Goal: Information Seeking & Learning: Understand process/instructions

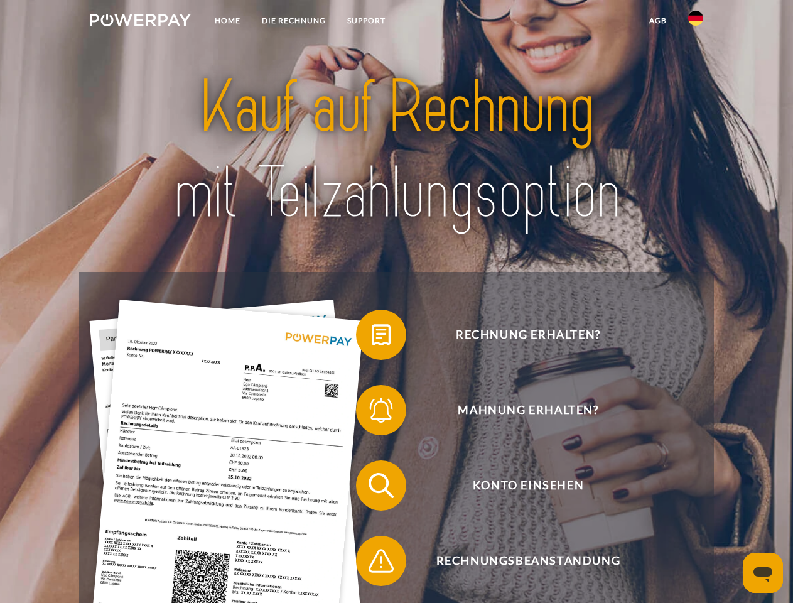
click at [140, 22] on img at bounding box center [140, 20] width 101 height 13
click at [696, 22] on img at bounding box center [695, 18] width 15 height 15
click at [657, 21] on link "agb" at bounding box center [658, 20] width 39 height 23
click at [372, 337] on span at bounding box center [362, 334] width 63 height 63
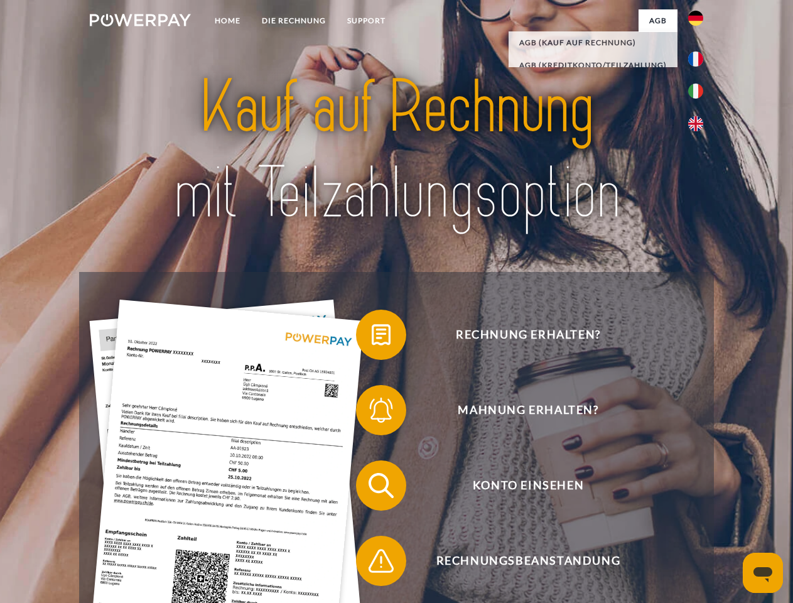
click at [372, 413] on span at bounding box center [362, 410] width 63 height 63
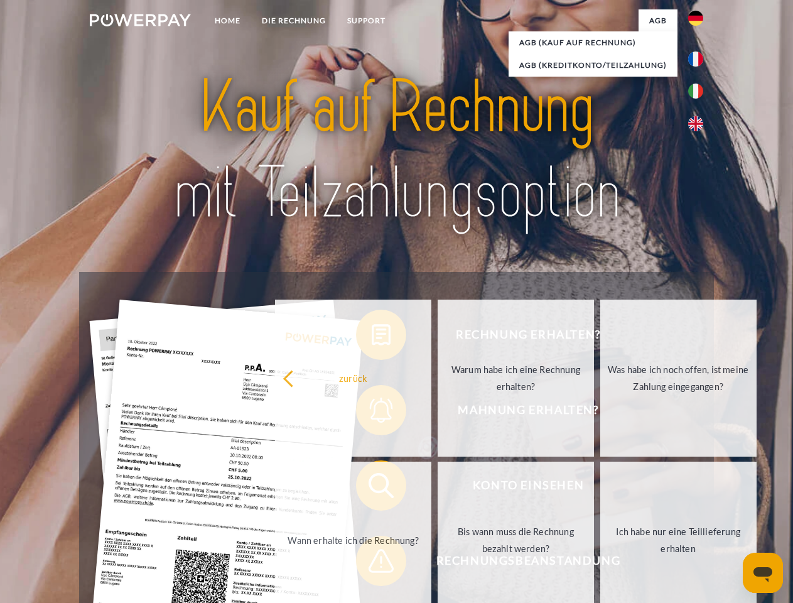
click at [438, 488] on link "Bis wann muss die Rechnung bezahlt werden?" at bounding box center [516, 540] width 156 height 157
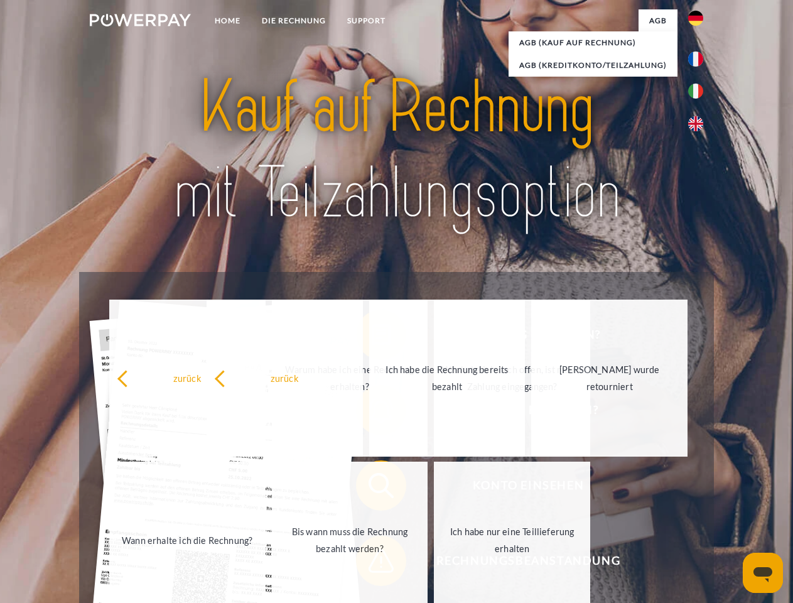
click at [372, 563] on span at bounding box center [362, 560] width 63 height 63
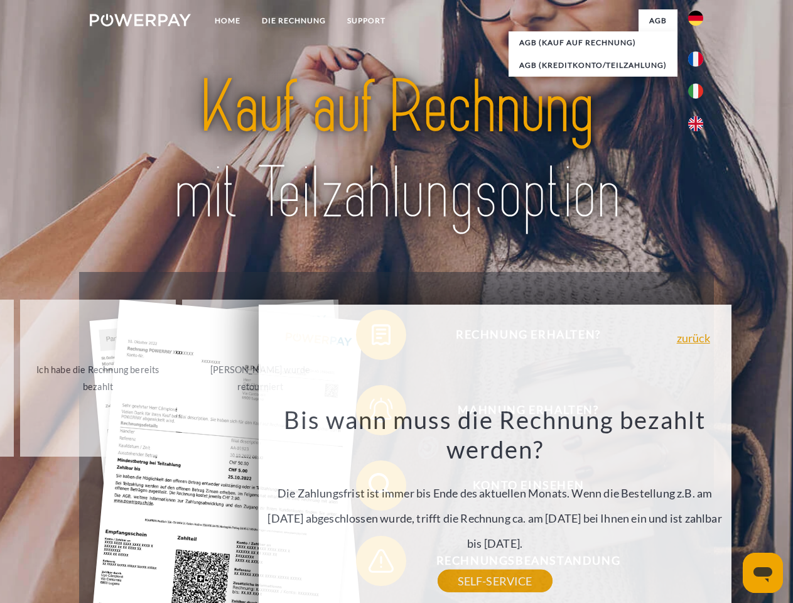
click at [763, 573] on icon "Messaging-Fenster öffnen" at bounding box center [763, 574] width 19 height 15
